Goal: Task Accomplishment & Management: Use online tool/utility

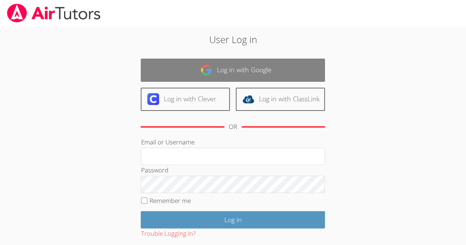
click at [184, 68] on link "Log in with Google" at bounding box center [233, 70] width 184 height 23
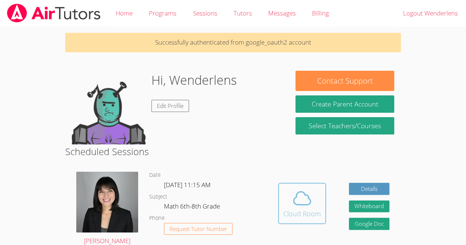
click at [291, 200] on span at bounding box center [302, 198] width 38 height 21
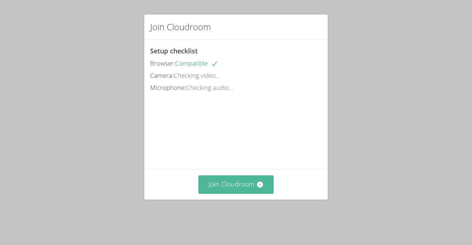
click at [234, 193] on button "Join Cloudroom" at bounding box center [236, 184] width 76 height 18
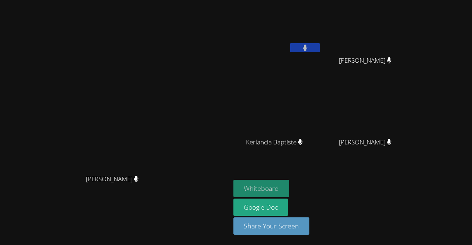
click at [257, 189] on button "Whiteboard" at bounding box center [261, 188] width 56 height 17
click at [261, 188] on button "Whiteboard" at bounding box center [261, 188] width 56 height 17
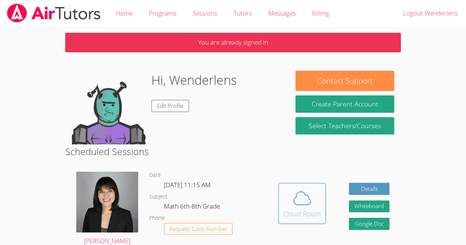
click at [291, 193] on span at bounding box center [302, 198] width 38 height 21
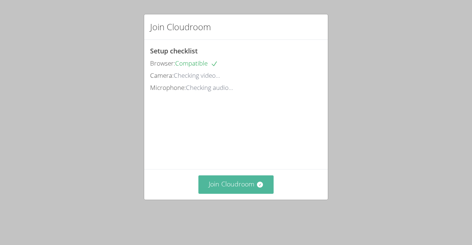
click at [240, 193] on button "Join Cloudroom" at bounding box center [236, 184] width 76 height 18
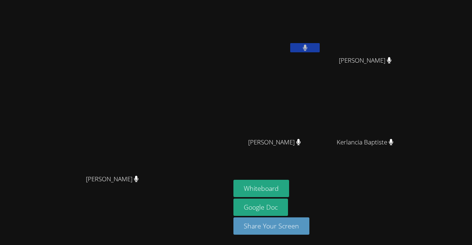
click at [286, 130] on video at bounding box center [277, 109] width 88 height 49
click at [263, 182] on button "Whiteboard" at bounding box center [261, 188] width 56 height 17
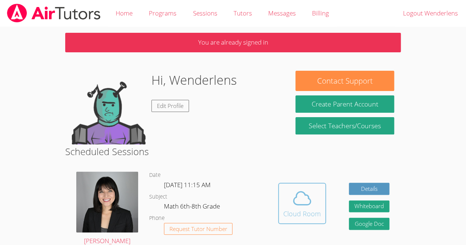
click at [308, 185] on button "Cloud Room" at bounding box center [302, 203] width 48 height 41
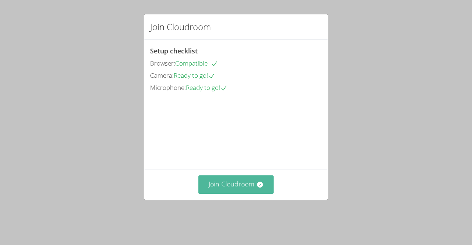
click at [239, 193] on button "Join Cloudroom" at bounding box center [236, 184] width 76 height 18
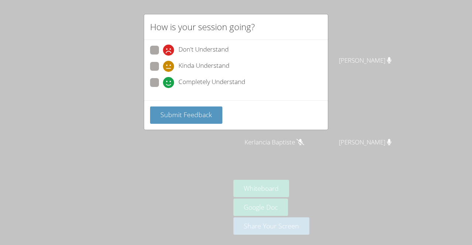
click at [170, 35] on div "How is your session going?" at bounding box center [236, 26] width 184 height 25
click at [163, 88] on span at bounding box center [163, 88] width 0 height 0
click at [163, 81] on input "Completely Understand" at bounding box center [166, 81] width 6 height 6
radio input "true"
click at [164, 101] on div "Submit Feedback" at bounding box center [236, 114] width 184 height 29
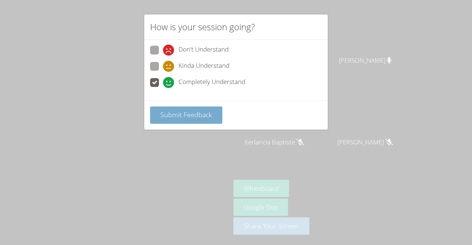
click at [169, 110] on span "Submit Feedback" at bounding box center [186, 114] width 52 height 9
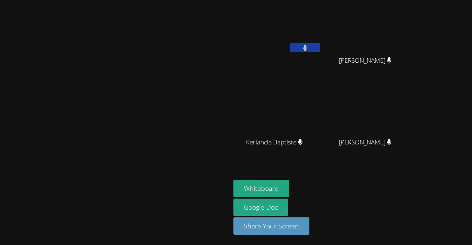
click at [170, 116] on video at bounding box center [115, 108] width 111 height 126
click at [304, 45] on icon at bounding box center [305, 48] width 8 height 6
